Goal: Information Seeking & Learning: Understand process/instructions

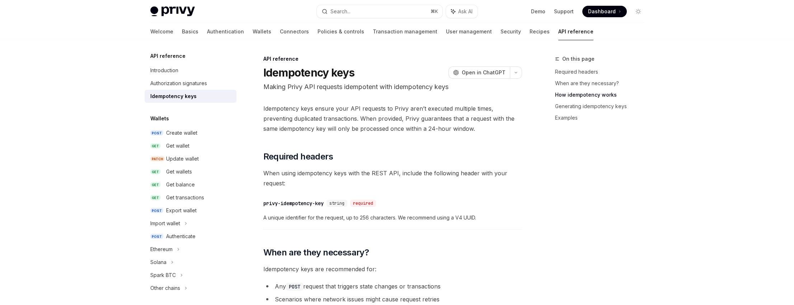
scroll to position [496, 0]
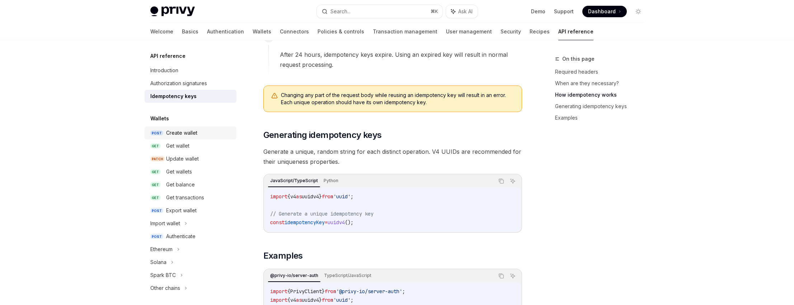
click at [186, 134] on div "Create wallet" at bounding box center [181, 132] width 31 height 9
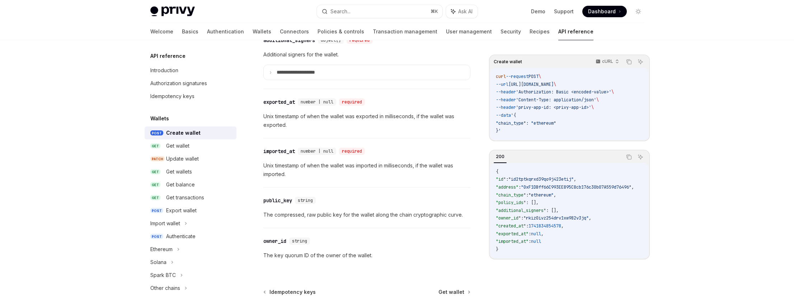
scroll to position [1012, 0]
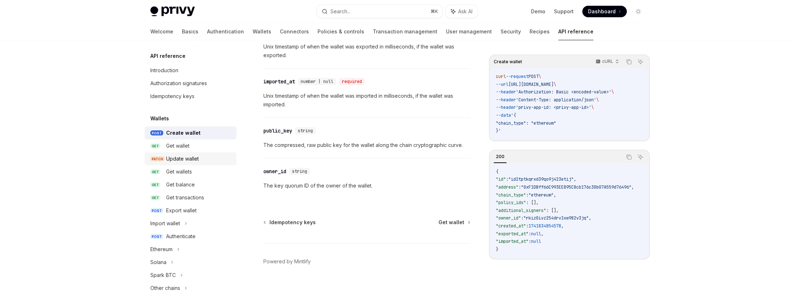
click at [167, 157] on div "Update wallet" at bounding box center [182, 158] width 33 height 9
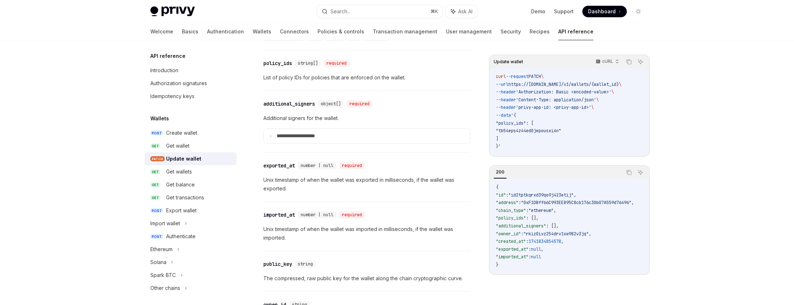
scroll to position [1012, 0]
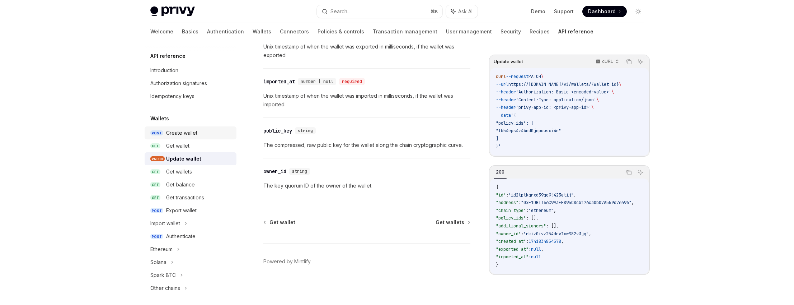
click at [194, 135] on div "Create wallet" at bounding box center [181, 132] width 31 height 9
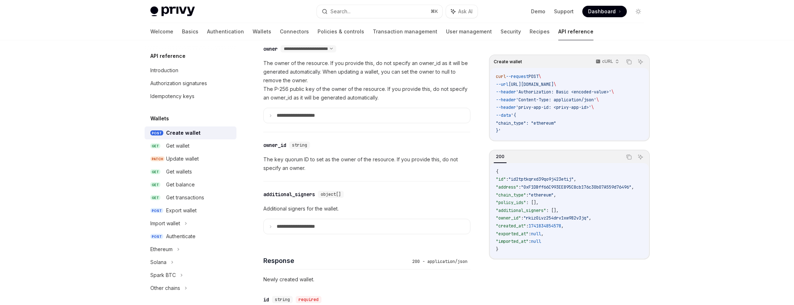
scroll to position [394, 0]
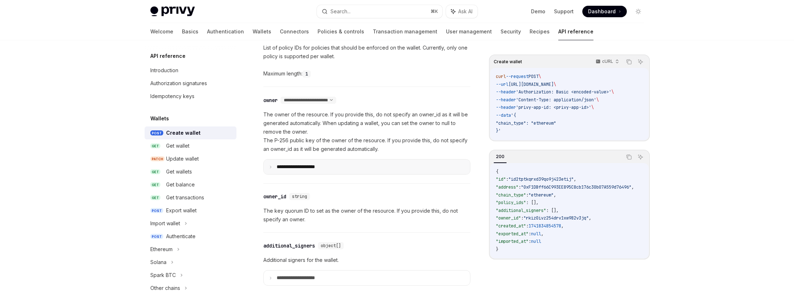
click at [306, 169] on p "**********" at bounding box center [302, 167] width 50 height 6
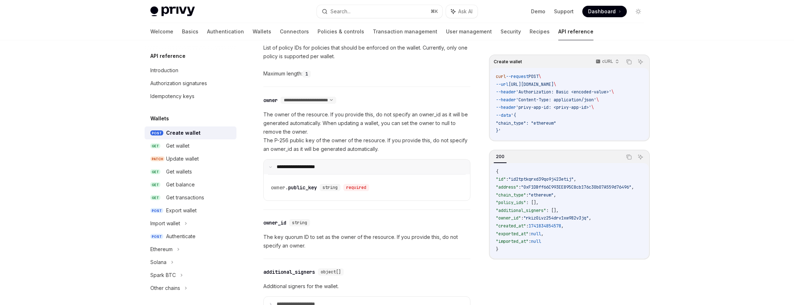
click at [306, 167] on p "**********" at bounding box center [301, 167] width 48 height 6
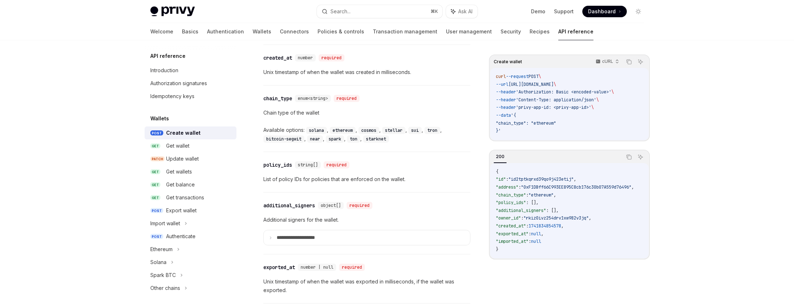
scroll to position [632, 0]
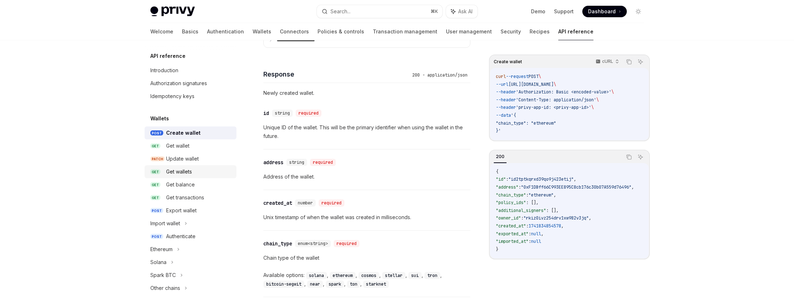
click at [182, 171] on div "Get wallets" at bounding box center [179, 171] width 26 height 9
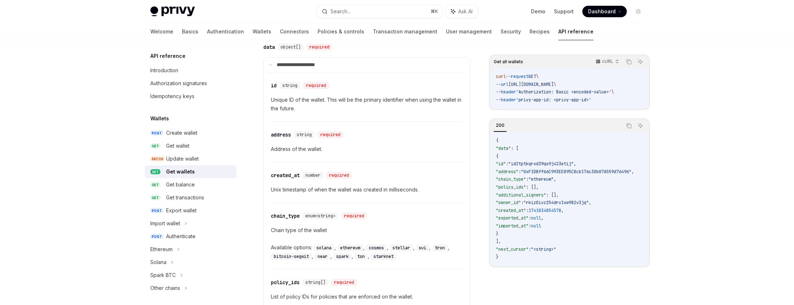
scroll to position [445, 0]
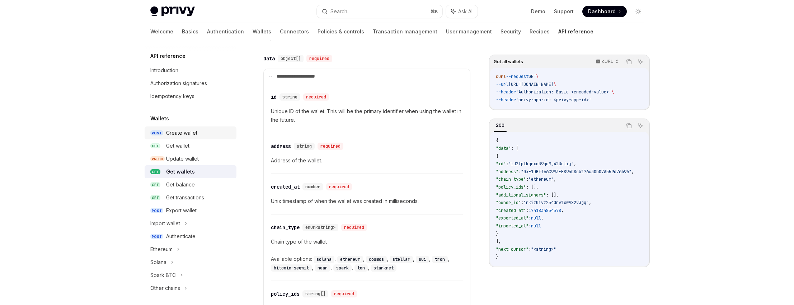
click at [187, 135] on div "Create wallet" at bounding box center [181, 132] width 31 height 9
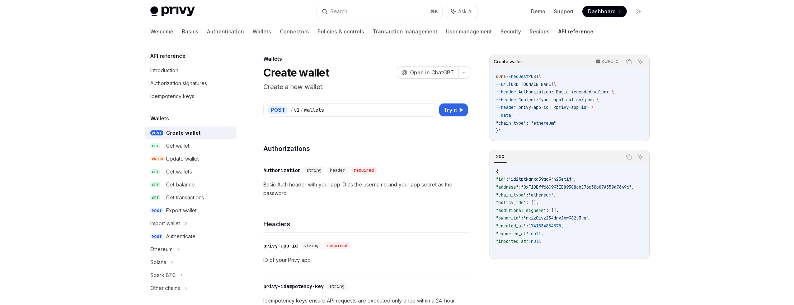
drag, startPoint x: 194, startPoint y: 172, endPoint x: 230, endPoint y: 138, distance: 49.5
click at [194, 173] on div "Get wallets" at bounding box center [199, 171] width 66 height 9
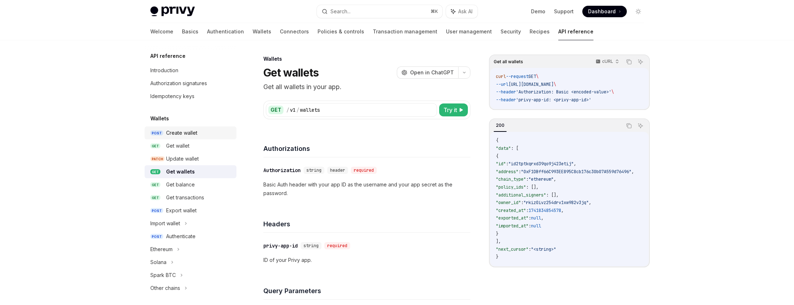
click at [170, 134] on div "Create wallet" at bounding box center [181, 132] width 31 height 9
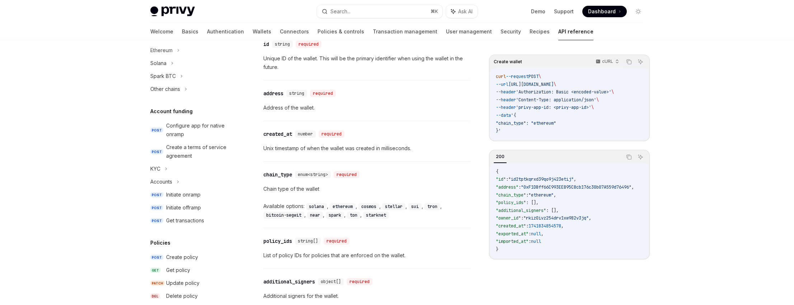
scroll to position [57, 0]
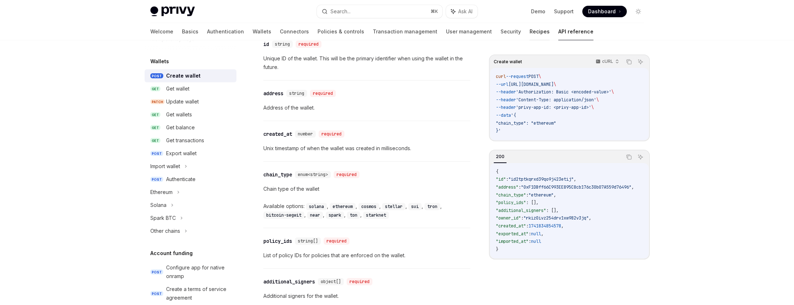
click at [530, 33] on link "Recipes" at bounding box center [540, 31] width 20 height 17
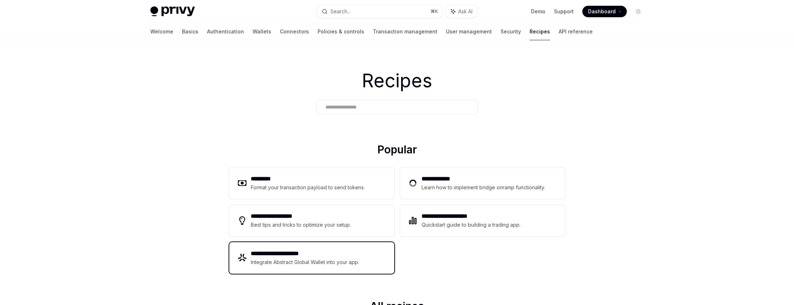
click at [381, 258] on div "**********" at bounding box center [311, 258] width 165 height 32
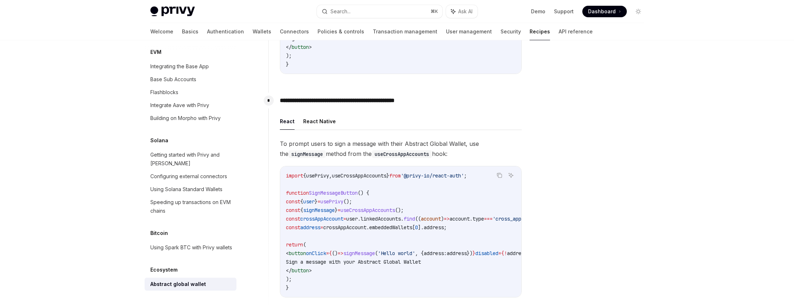
scroll to position [474, 0]
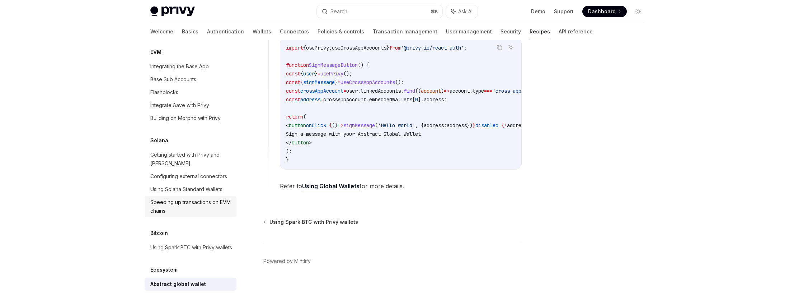
click at [212, 198] on div "Speeding up transactions on EVM chains" at bounding box center [191, 206] width 82 height 17
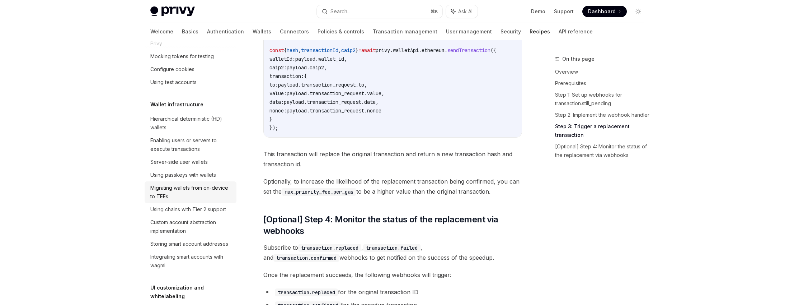
scroll to position [159, 0]
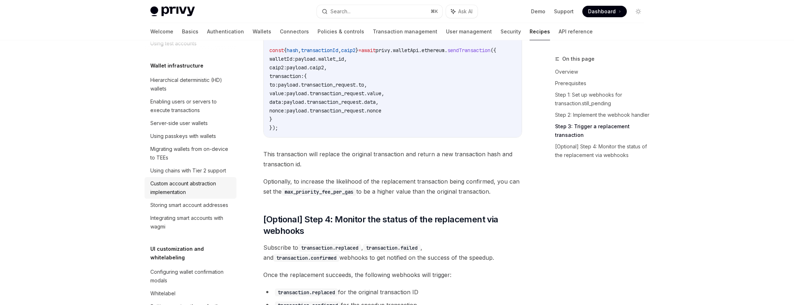
click at [196, 196] on div "Custom account abstraction implementation" at bounding box center [191, 187] width 82 height 17
type textarea "*"
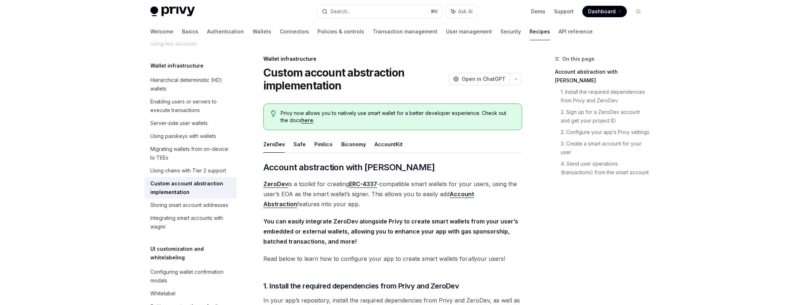
click at [308, 183] on span "ZeroDev is a toolkit for creating ERC-4337 -compatible smart wallets for your u…" at bounding box center [392, 194] width 259 height 30
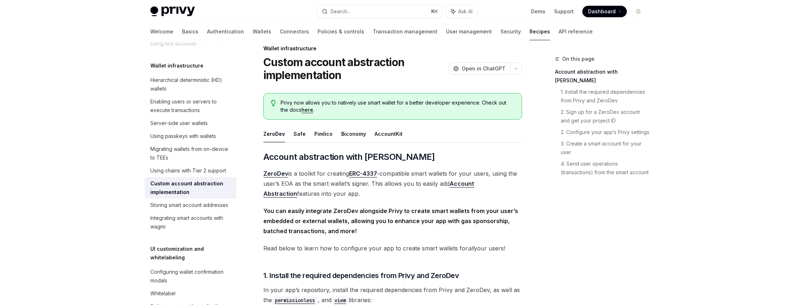
scroll to position [38, 0]
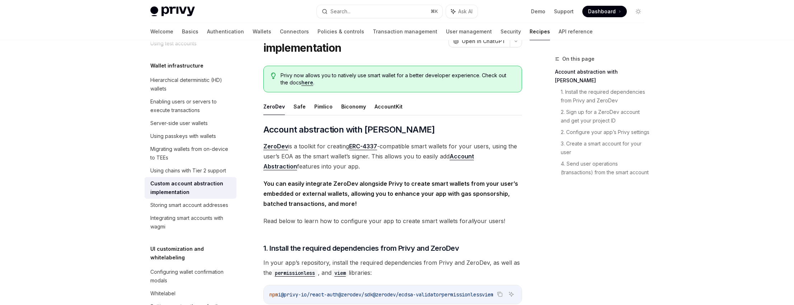
click at [297, 222] on span "Read below to learn how to configure your app to create smart wallets for all y…" at bounding box center [392, 221] width 259 height 10
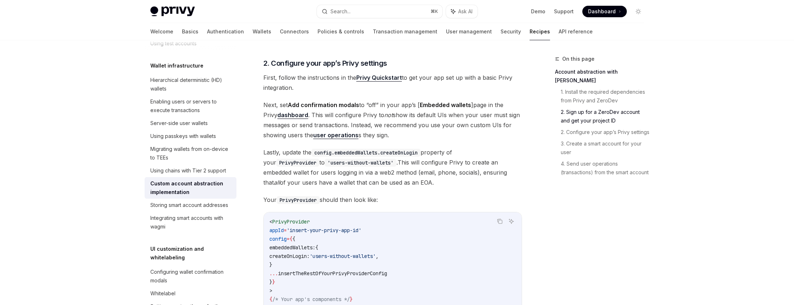
scroll to position [417, 0]
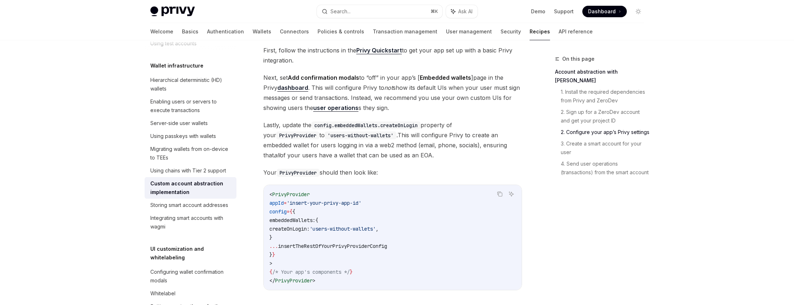
click at [353, 136] on span "Lastly, update the config.embeddedWallets.createOnLogin property of your PrivyP…" at bounding box center [392, 140] width 259 height 40
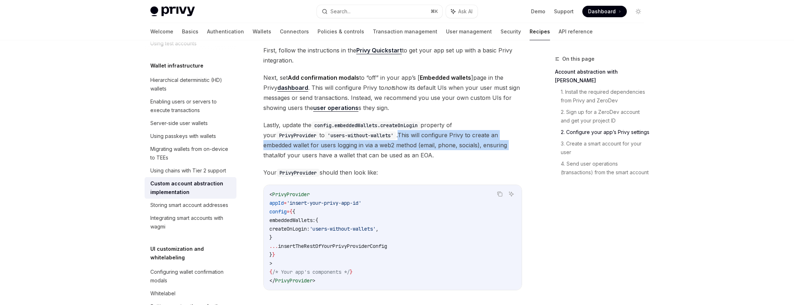
drag, startPoint x: 353, startPoint y: 136, endPoint x: 432, endPoint y: 144, distance: 79.7
click at [433, 144] on span "Lastly, update the config.embeddedWallets.createOnLogin property of your PrivyP…" at bounding box center [392, 140] width 259 height 40
click at [422, 145] on span "Lastly, update the config.embeddedWallets.createOnLogin property of your PrivyP…" at bounding box center [392, 140] width 259 height 40
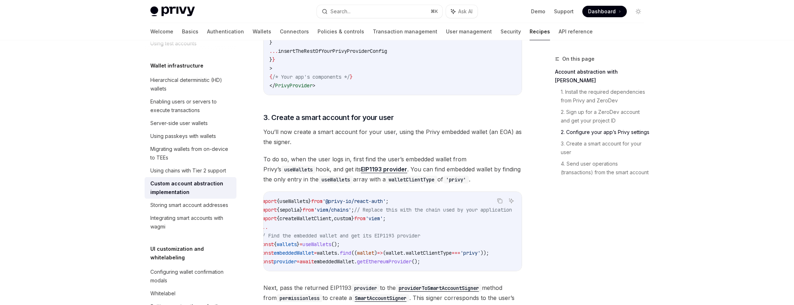
scroll to position [0, 0]
click at [303, 160] on span "To do so, when the user logs in, first find the user’s embedded wallet from Pri…" at bounding box center [392, 169] width 259 height 30
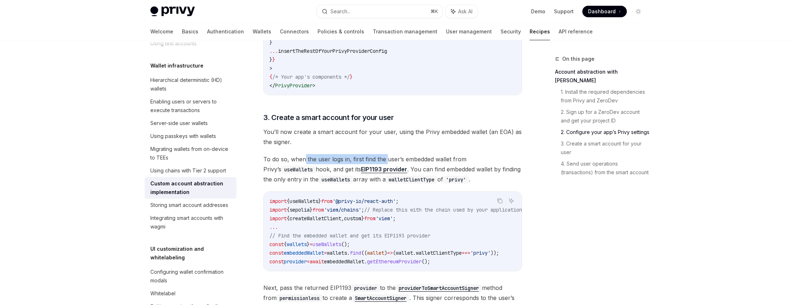
drag, startPoint x: 303, startPoint y: 160, endPoint x: 384, endPoint y: 162, distance: 80.8
click at [384, 162] on span "To do so, when the user logs in, first find the user’s embedded wallet from Pri…" at bounding box center [392, 169] width 259 height 30
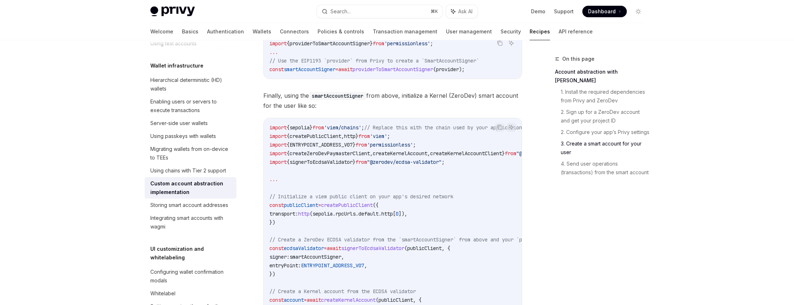
scroll to position [966, 0]
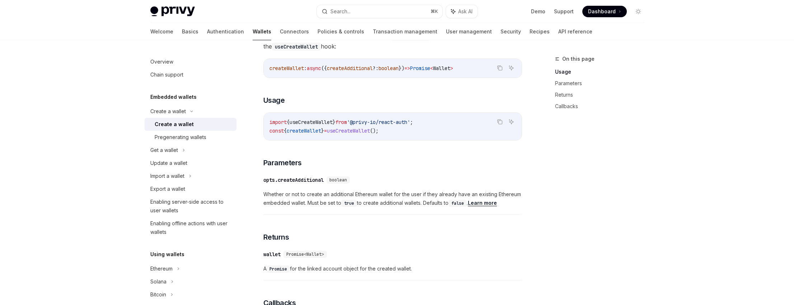
scroll to position [1, 0]
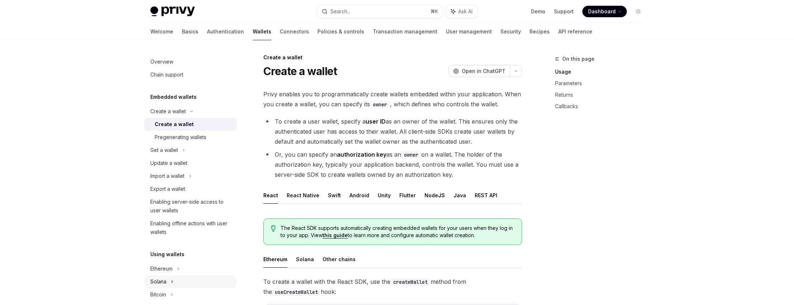
scroll to position [48, 0]
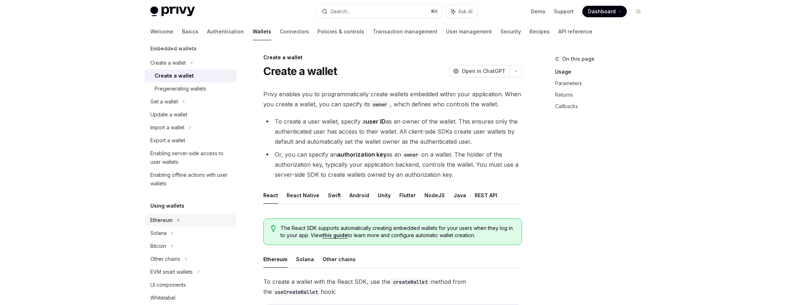
click at [185, 69] on div "Ethereum" at bounding box center [191, 62] width 92 height 13
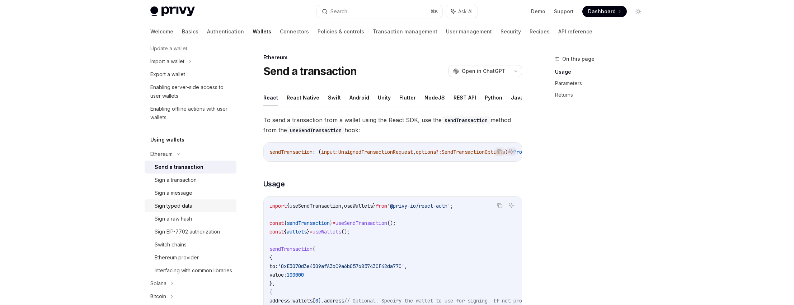
scroll to position [178, 0]
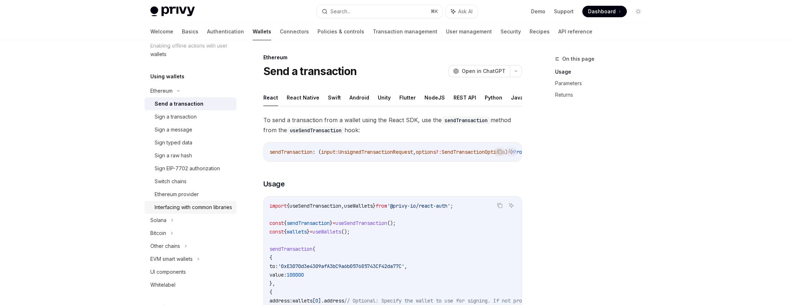
click at [198, 210] on div "Interfacing with common libraries" at bounding box center [194, 207] width 78 height 9
type textarea "*"
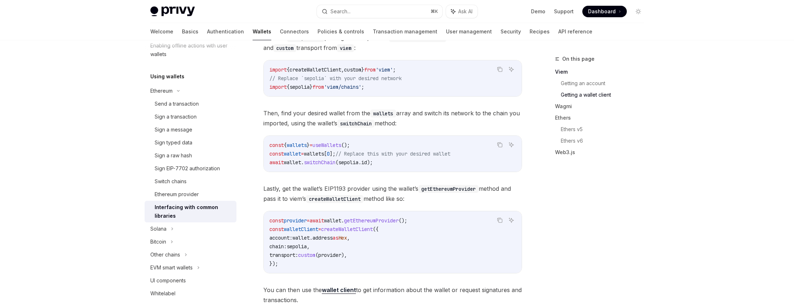
scroll to position [470, 0]
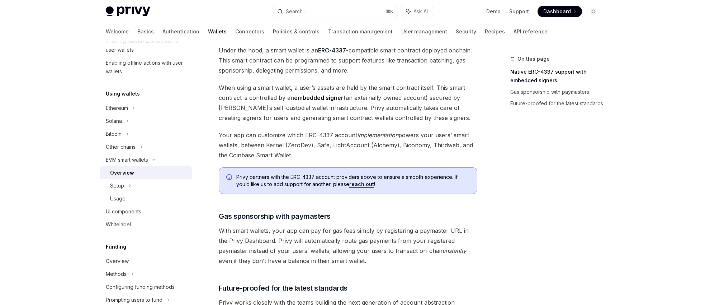
scroll to position [569, 0]
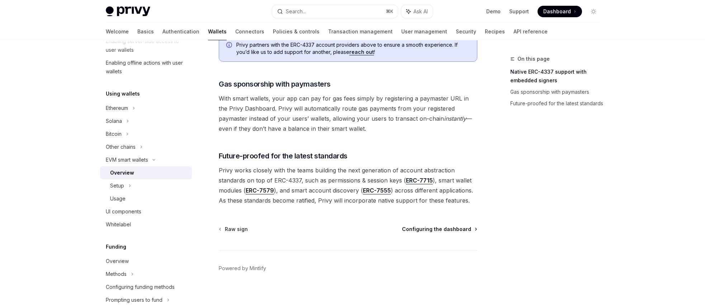
click at [457, 225] on span "Configuring the dashboard" at bounding box center [436, 228] width 69 height 7
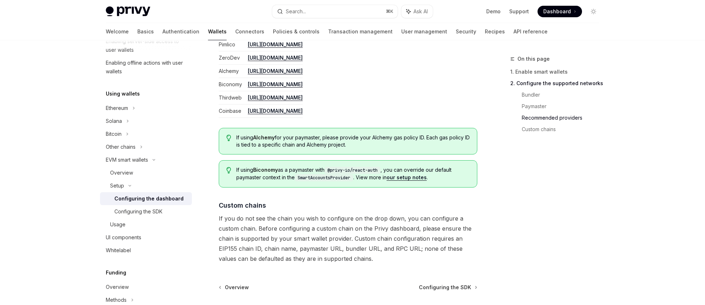
scroll to position [996, 0]
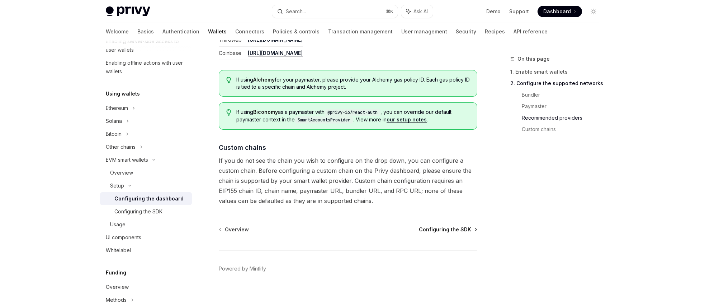
click at [451, 229] on span "Configuring the SDK" at bounding box center [445, 229] width 52 height 7
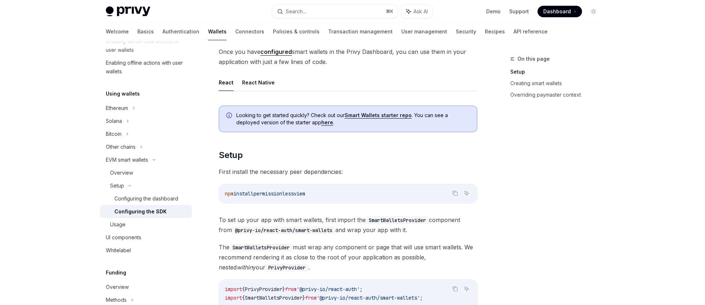
scroll to position [103, 0]
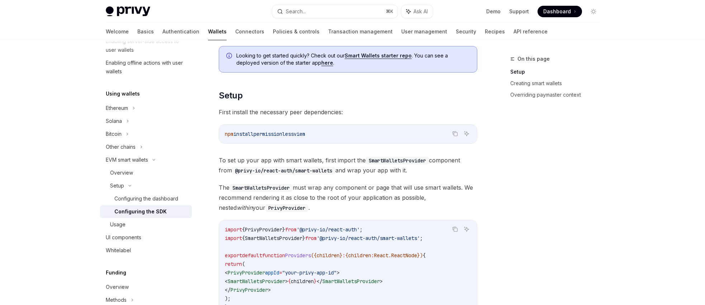
click at [403, 160] on code "SmartWalletsProvider" at bounding box center [397, 160] width 63 height 8
click at [456, 162] on span "To set up your app with smart wallets, first import the SmartWalletsProvider co…" at bounding box center [348, 165] width 259 height 20
click at [361, 171] on span "To set up your app with smart wallets, first import the SmartWalletsProvider co…" at bounding box center [348, 165] width 259 height 20
click at [349, 171] on span "To set up your app with smart wallets, first import the SmartWalletsProvider co…" at bounding box center [348, 165] width 259 height 20
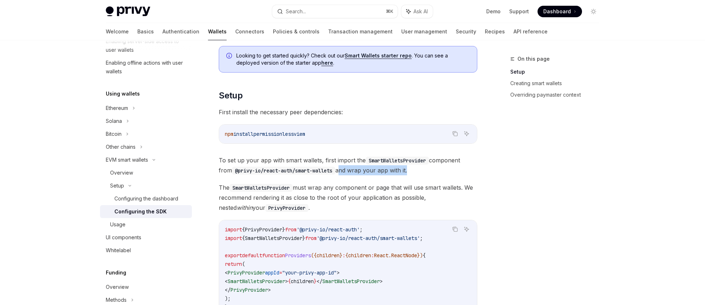
drag, startPoint x: 349, startPoint y: 171, endPoint x: 410, endPoint y: 172, distance: 61.0
click at [410, 172] on span "To set up your app with smart wallets, first import the SmartWalletsProvider co…" at bounding box center [348, 165] width 259 height 20
click at [396, 173] on span "To set up your app with smart wallets, first import the SmartWalletsProvider co…" at bounding box center [348, 165] width 259 height 20
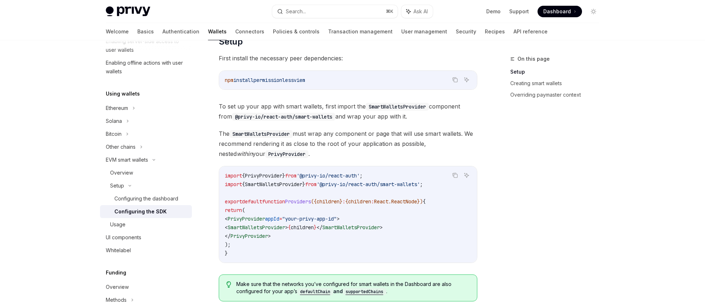
click at [308, 135] on span "The SmartWalletsProvider must wrap any component or page that will use smart wa…" at bounding box center [348, 143] width 259 height 30
drag, startPoint x: 308, startPoint y: 135, endPoint x: 448, endPoint y: 133, distance: 140.3
click at [448, 133] on span "The SmartWalletsProvider must wrap any component or page that will use smart wa…" at bounding box center [348, 143] width 259 height 30
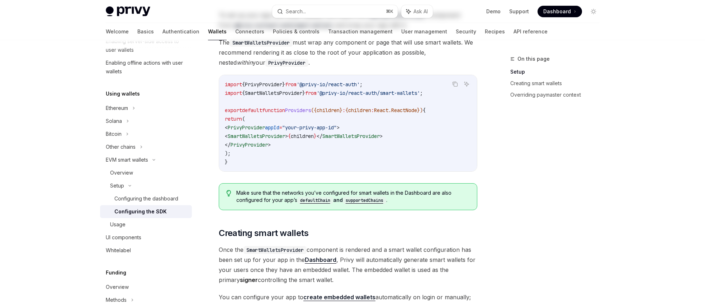
scroll to position [347, 0]
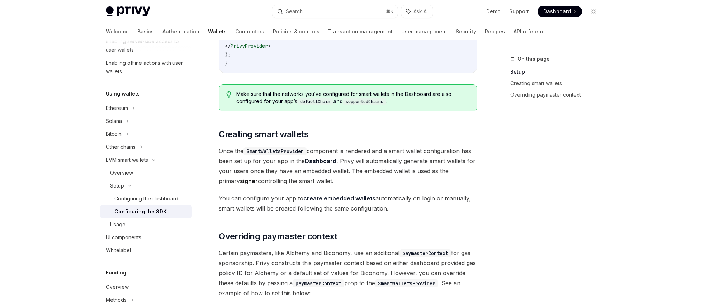
click at [224, 207] on span "You can configure your app to create embedded wallets automatically on login or…" at bounding box center [348, 203] width 259 height 20
drag, startPoint x: 224, startPoint y: 207, endPoint x: 372, endPoint y: 208, distance: 148.6
click at [372, 208] on span "You can configure your app to create embedded wallets automatically on login or…" at bounding box center [348, 203] width 259 height 20
click at [379, 209] on span "You can configure your app to create embedded wallets automatically on login or…" at bounding box center [348, 203] width 259 height 20
click at [380, 209] on span "You can configure your app to create embedded wallets automatically on login or…" at bounding box center [348, 203] width 259 height 20
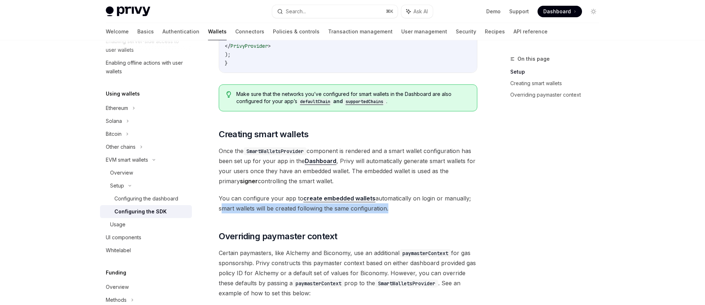
drag, startPoint x: 380, startPoint y: 209, endPoint x: 224, endPoint y: 210, distance: 156.5
click at [224, 210] on span "You can configure your app to create embedded wallets automatically on login or…" at bounding box center [348, 203] width 259 height 20
click at [258, 208] on span "You can configure your app to create embedded wallets automatically on login or…" at bounding box center [348, 203] width 259 height 20
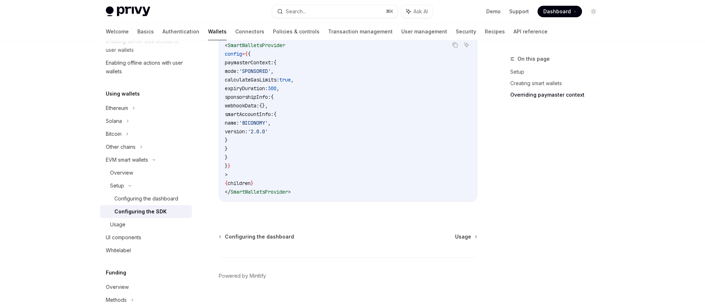
scroll to position [628, 0]
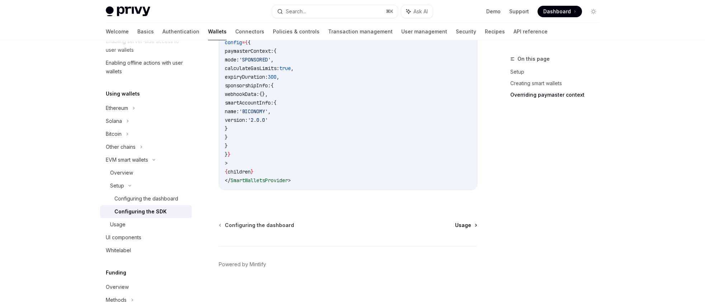
click at [468, 223] on span "Usage" at bounding box center [463, 224] width 16 height 7
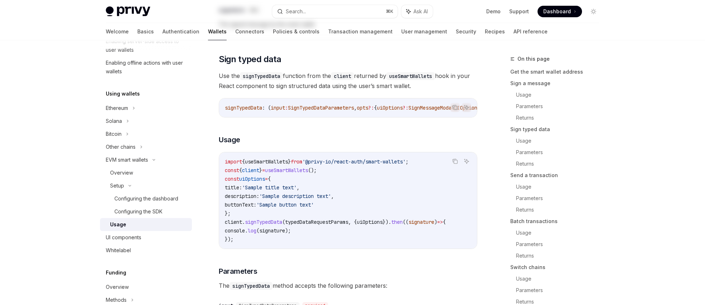
type textarea "*"
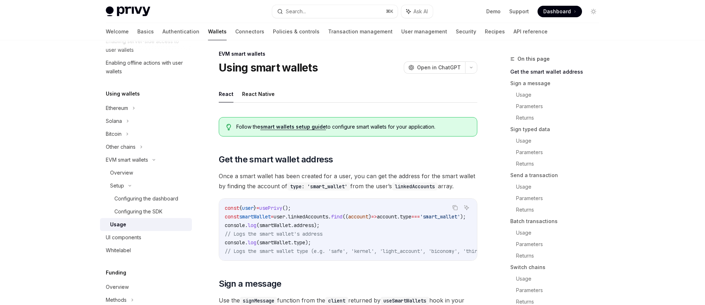
click at [229, 175] on span "Once a smart wallet has been created for a user, you can get the address for th…" at bounding box center [348, 181] width 259 height 20
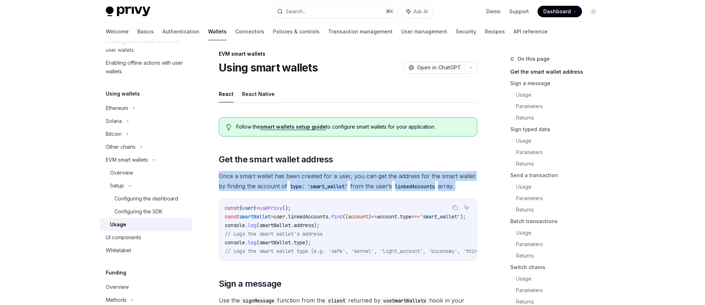
drag, startPoint x: 229, startPoint y: 175, endPoint x: 469, endPoint y: 185, distance: 240.6
click at [469, 185] on span "Once a smart wallet has been created for a user, you can get the address for th…" at bounding box center [348, 181] width 259 height 20
click at [463, 186] on span "Once a smart wallet has been created for a user, you can get the address for th…" at bounding box center [348, 181] width 259 height 20
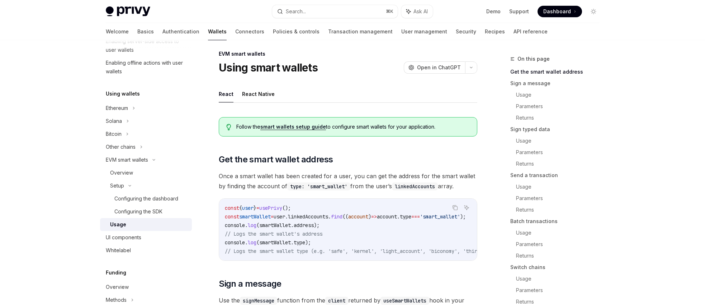
drag, startPoint x: 463, startPoint y: 187, endPoint x: 225, endPoint y: 174, distance: 238.6
click at [225, 174] on span "Once a smart wallet has been created for a user, you can get the address for th…" at bounding box center [348, 181] width 259 height 20
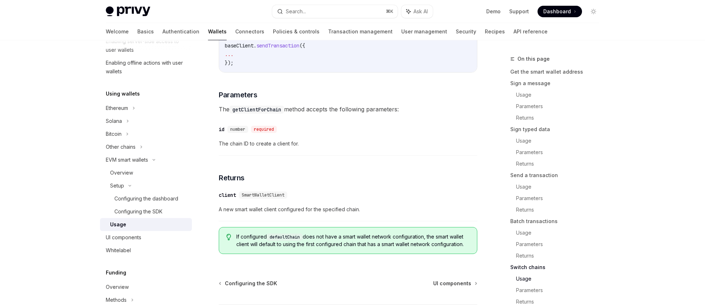
scroll to position [2215, 0]
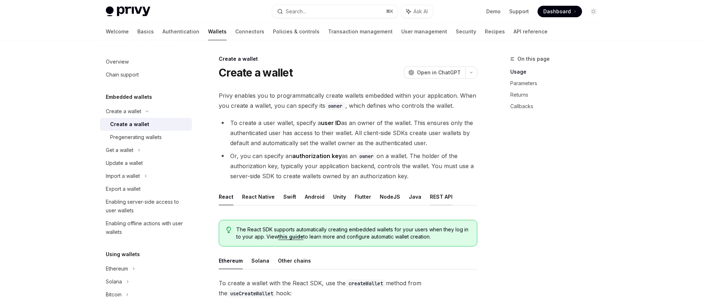
click at [442, 196] on button "REST API" at bounding box center [441, 196] width 23 height 17
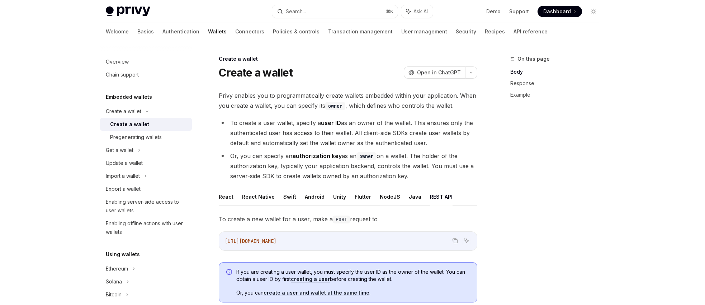
click at [380, 198] on button "NodeJS" at bounding box center [390, 196] width 20 height 17
type textarea "*"
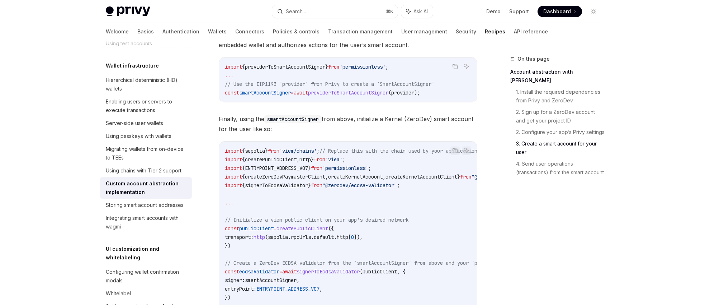
scroll to position [883, 0]
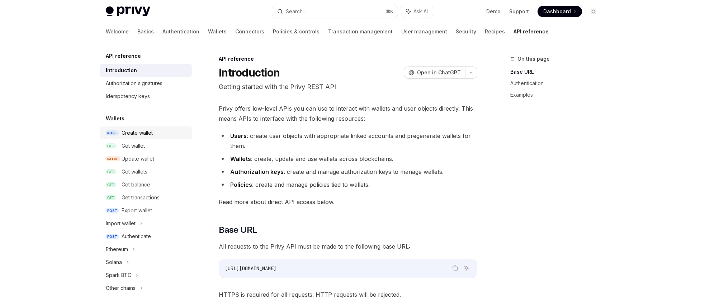
click at [164, 132] on div "Create wallet" at bounding box center [155, 132] width 66 height 9
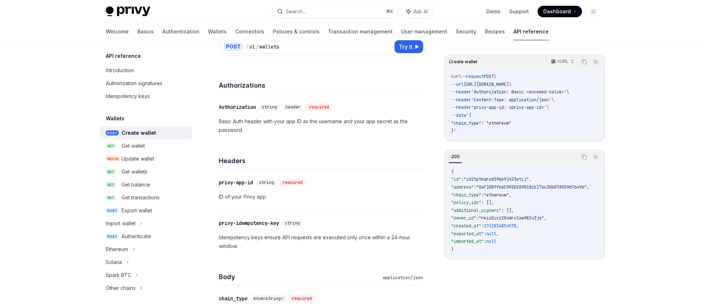
scroll to position [193, 0]
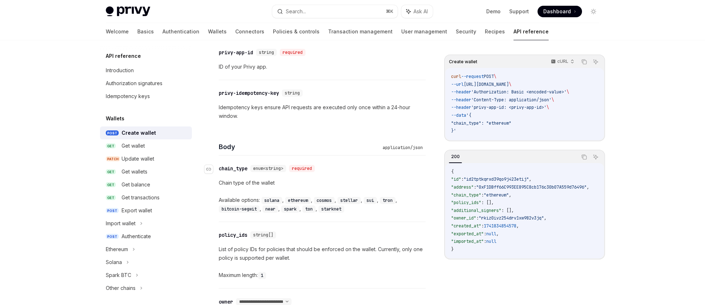
click at [268, 170] on span "enum<string>" at bounding box center [268, 168] width 30 height 6
click at [253, 168] on div "enum<string>" at bounding box center [268, 168] width 36 height 7
click at [241, 168] on div "chain_type" at bounding box center [233, 168] width 29 height 7
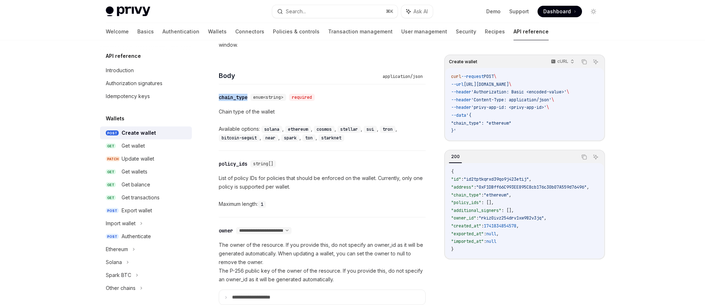
click at [241, 168] on div "**********" at bounding box center [322, 254] width 207 height 340
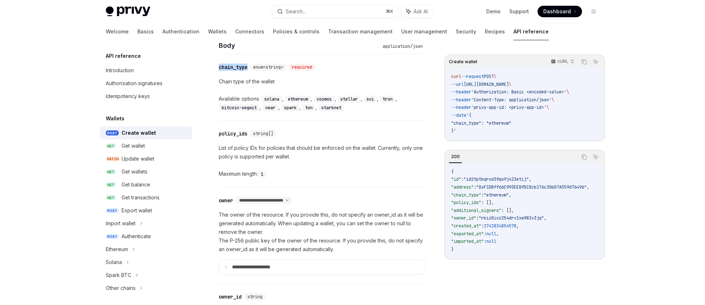
scroll to position [310, 0]
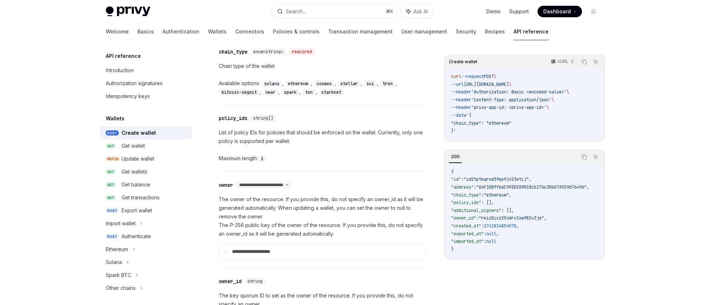
click at [266, 72] on div "Chain type of the wallet Available options: solana , ethereum , cosmos , stella…" at bounding box center [322, 79] width 207 height 34
click at [133, 247] on icon at bounding box center [133, 247] width 3 height 9
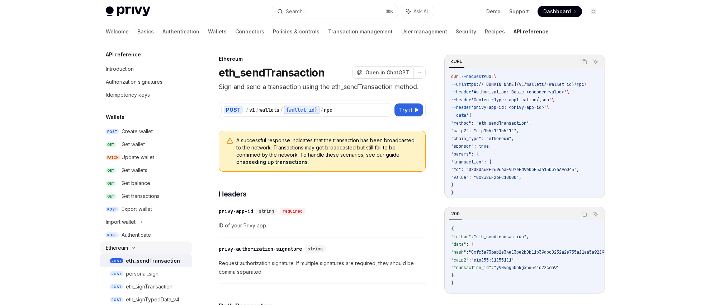
scroll to position [61, 0]
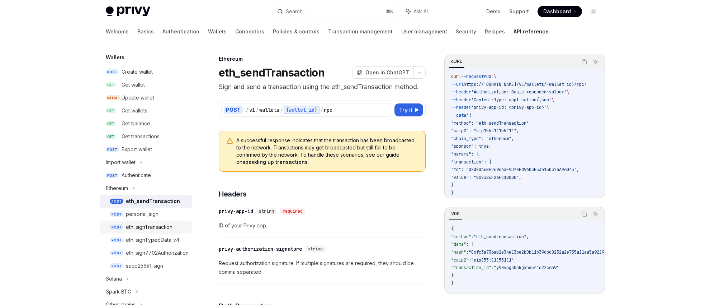
click at [164, 224] on div "eth_signTransaction" at bounding box center [149, 226] width 47 height 9
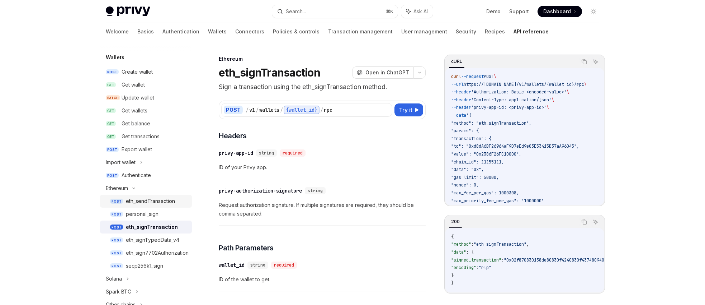
click at [162, 200] on div "eth_sendTransaction" at bounding box center [150, 201] width 49 height 9
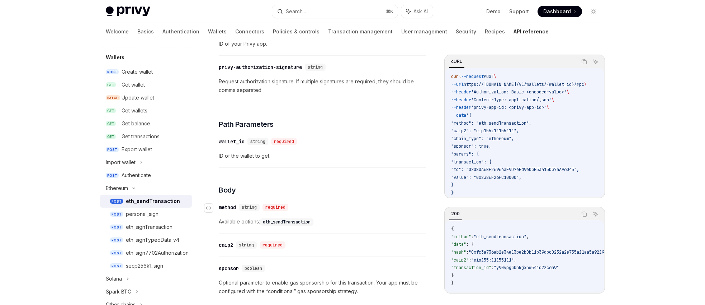
scroll to position [244, 0]
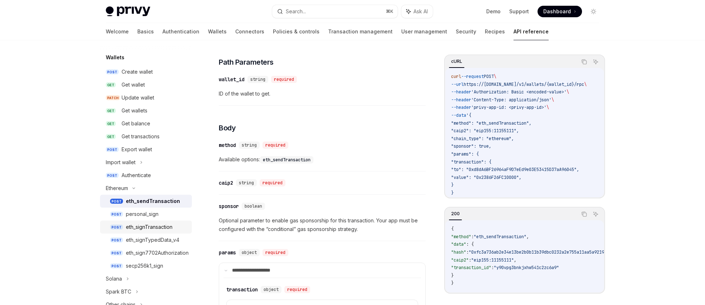
click at [173, 227] on div "eth_signTransaction" at bounding box center [149, 226] width 47 height 9
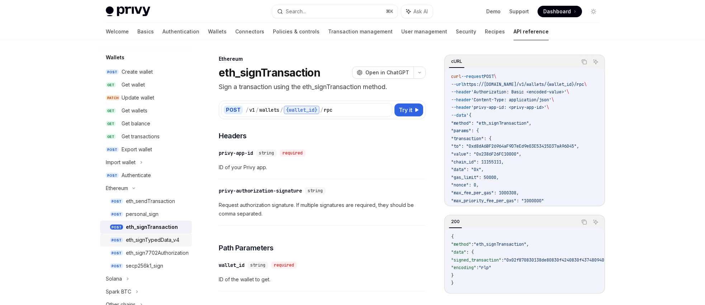
click at [160, 239] on div "eth_signTypedData_v4" at bounding box center [152, 239] width 53 height 9
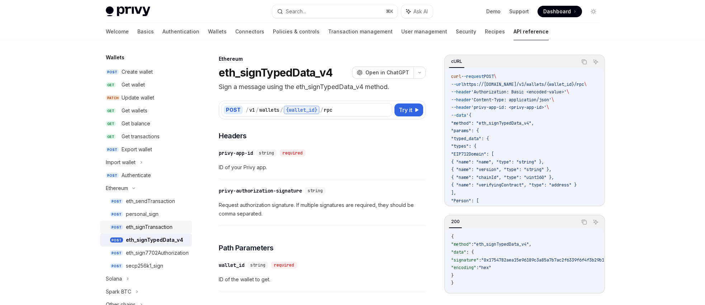
click at [160, 229] on div "eth_signTransaction" at bounding box center [149, 226] width 47 height 9
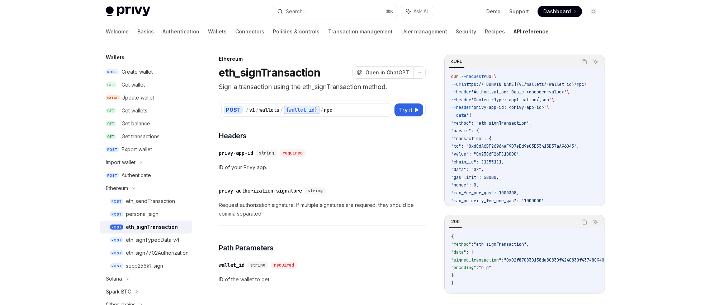
type textarea "*"
